Goal: Navigation & Orientation: Find specific page/section

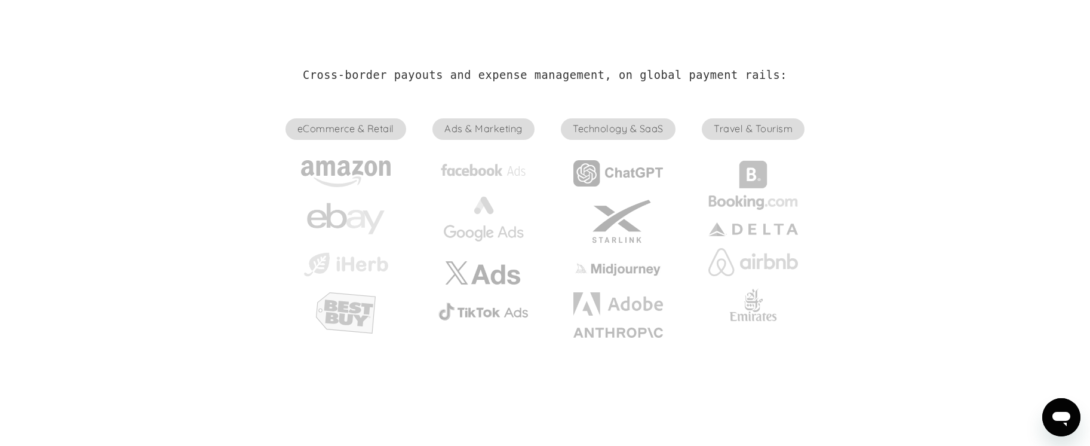
scroll to position [302, 0]
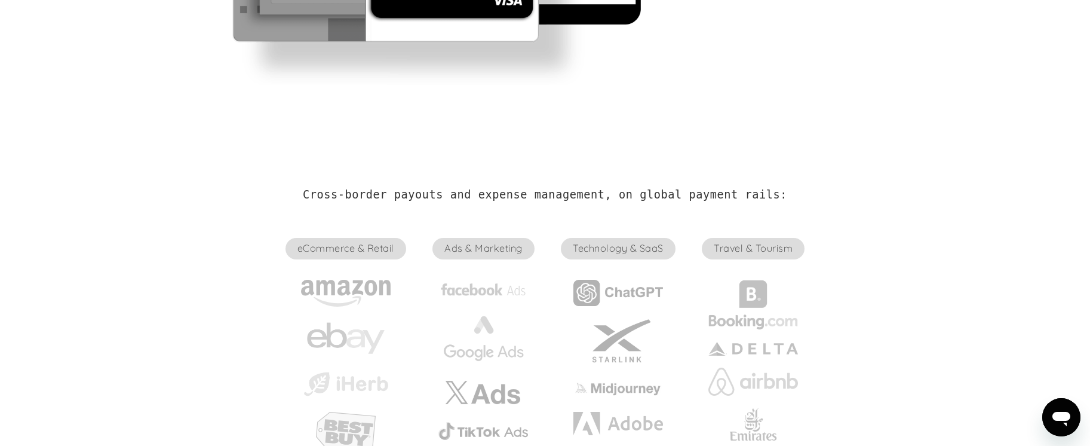
click at [470, 249] on span "Ads & Marketing" at bounding box center [484, 249] width 102 height 22
click at [471, 249] on span "Ads & Marketing" at bounding box center [484, 249] width 102 height 22
click at [600, 253] on span "Technology & SaaS" at bounding box center [618, 249] width 114 height 22
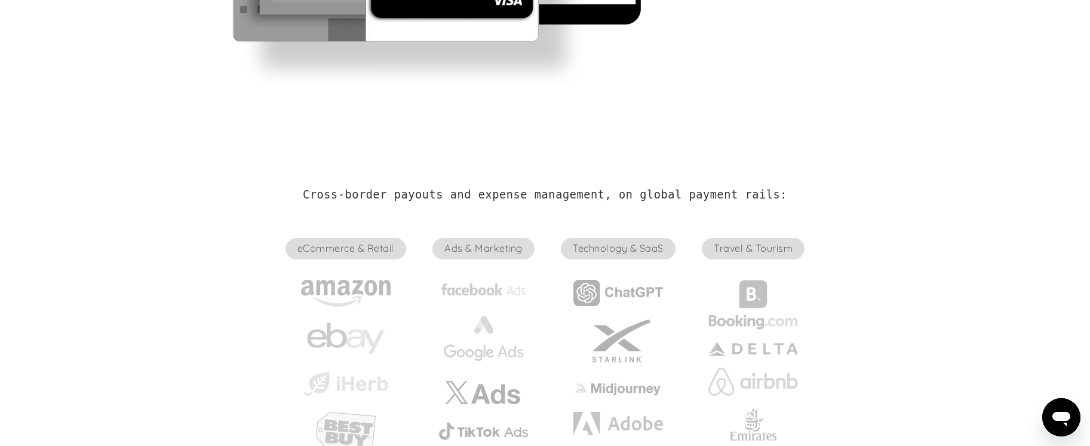
click at [770, 248] on span "Travel & Tourism" at bounding box center [753, 249] width 103 height 22
click at [336, 255] on span "eCommerce & Retail" at bounding box center [346, 249] width 121 height 22
drag, startPoint x: 336, startPoint y: 255, endPoint x: 359, endPoint y: 256, distance: 23.3
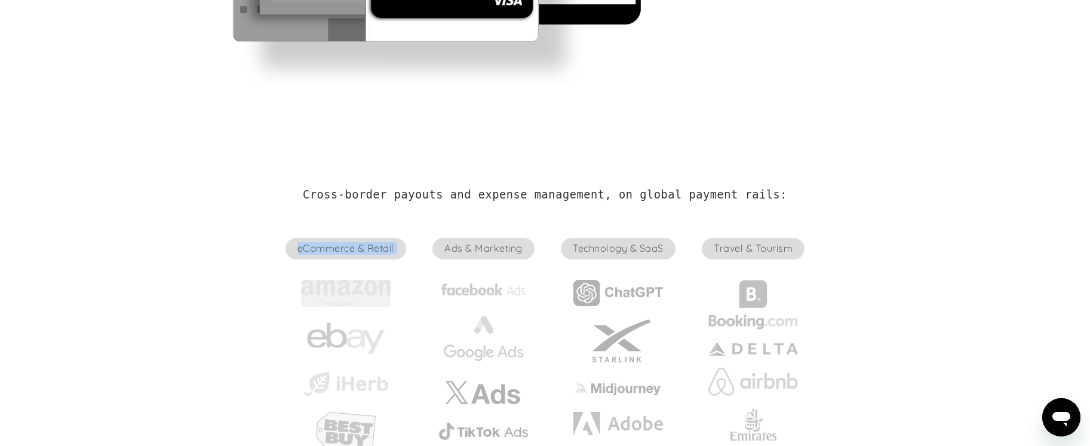
click at [336, 255] on span "eCommerce & Retail" at bounding box center [346, 249] width 121 height 22
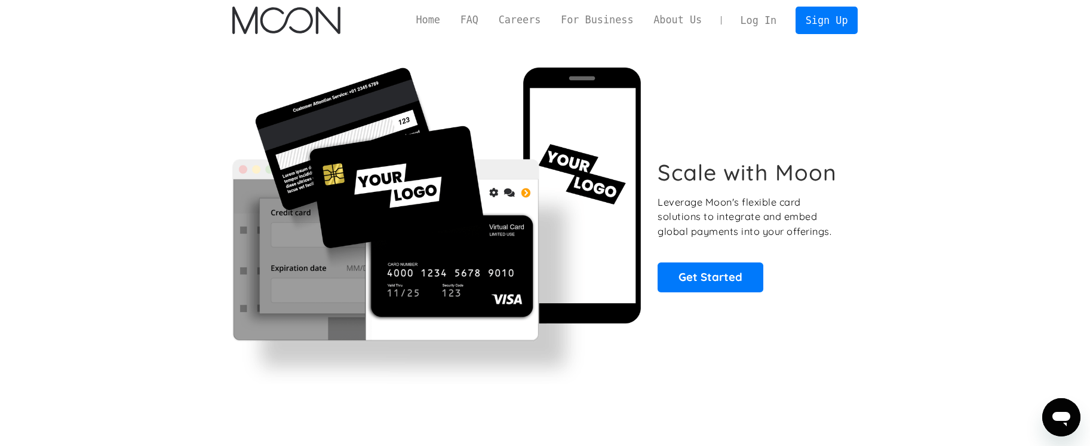
scroll to position [0, 0]
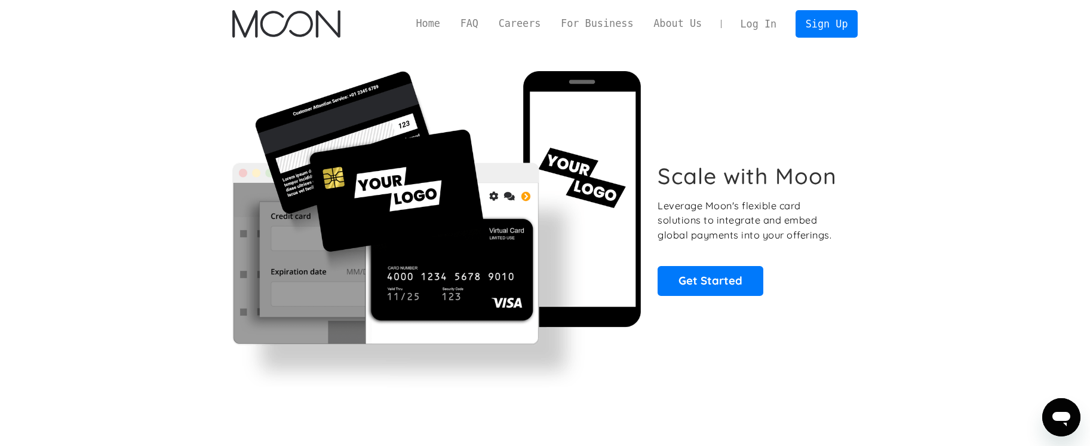
click at [620, 27] on link "For Business" at bounding box center [597, 23] width 93 height 15
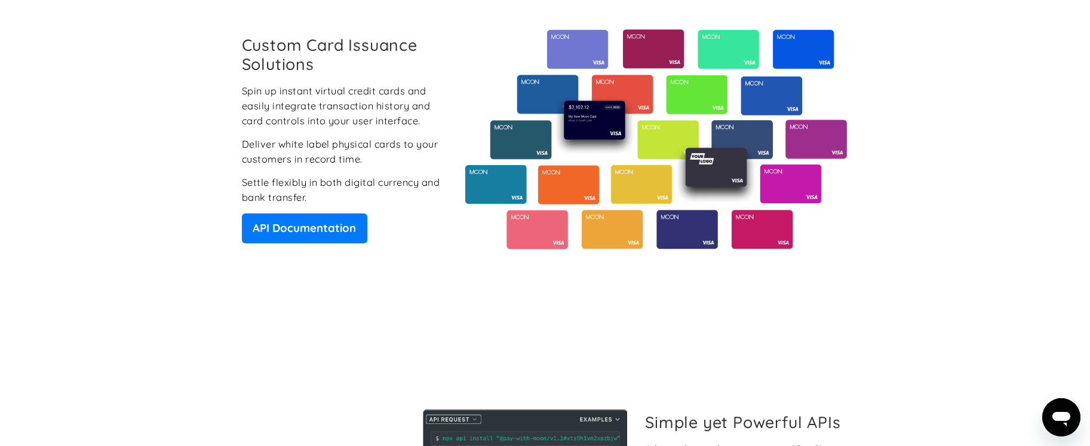
scroll to position [956, 0]
